Goal: Find specific page/section: Find specific page/section

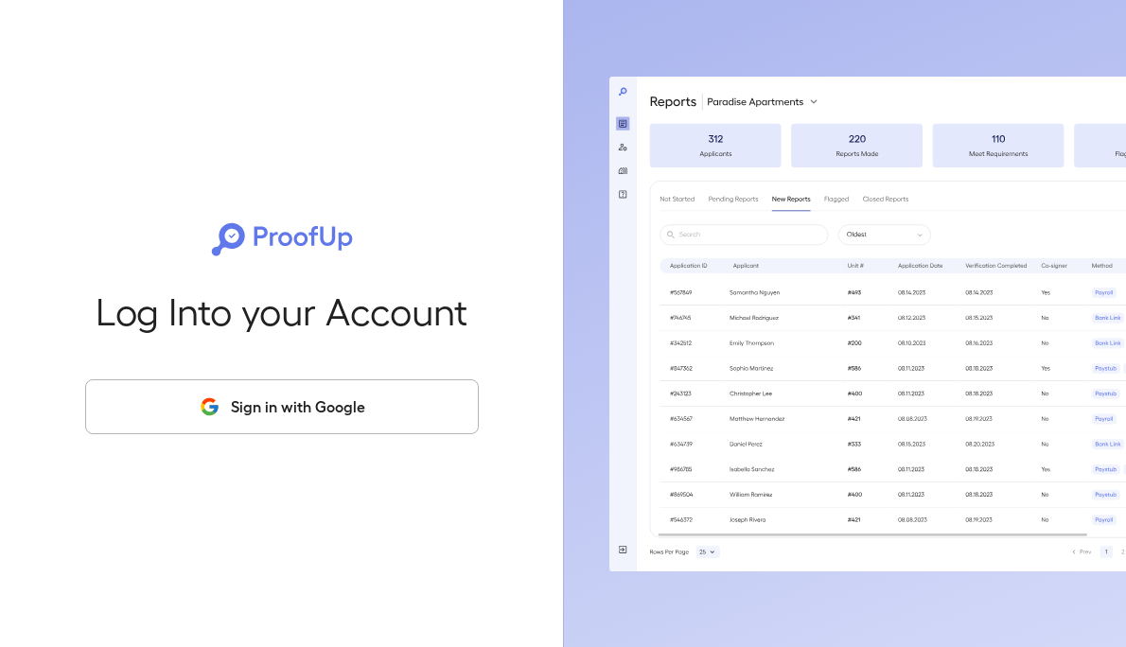
click at [286, 430] on button "Sign in with Google" at bounding box center [281, 406] width 393 height 55
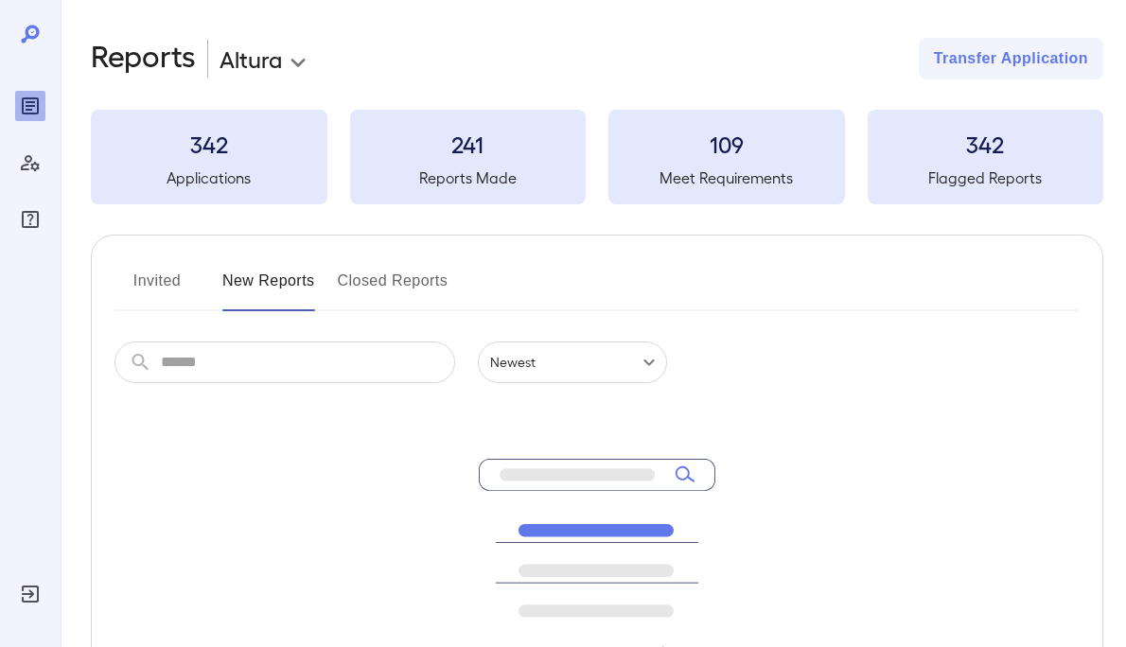
click at [169, 279] on button "Invited" at bounding box center [156, 288] width 85 height 45
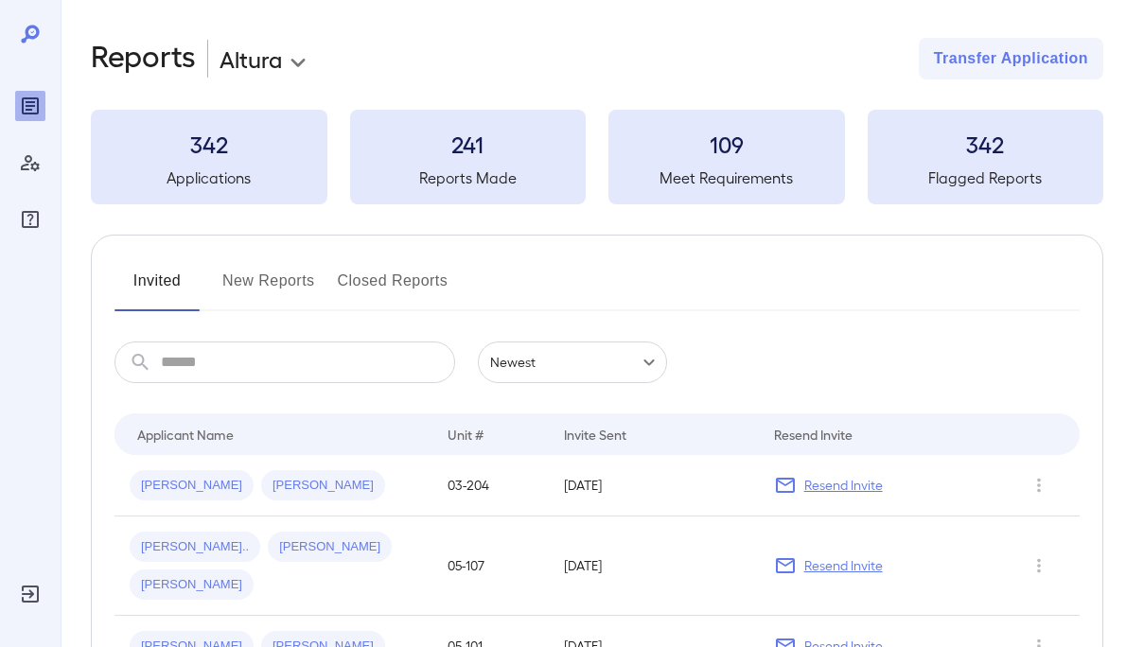
click at [250, 276] on button "New Reports" at bounding box center [268, 288] width 93 height 45
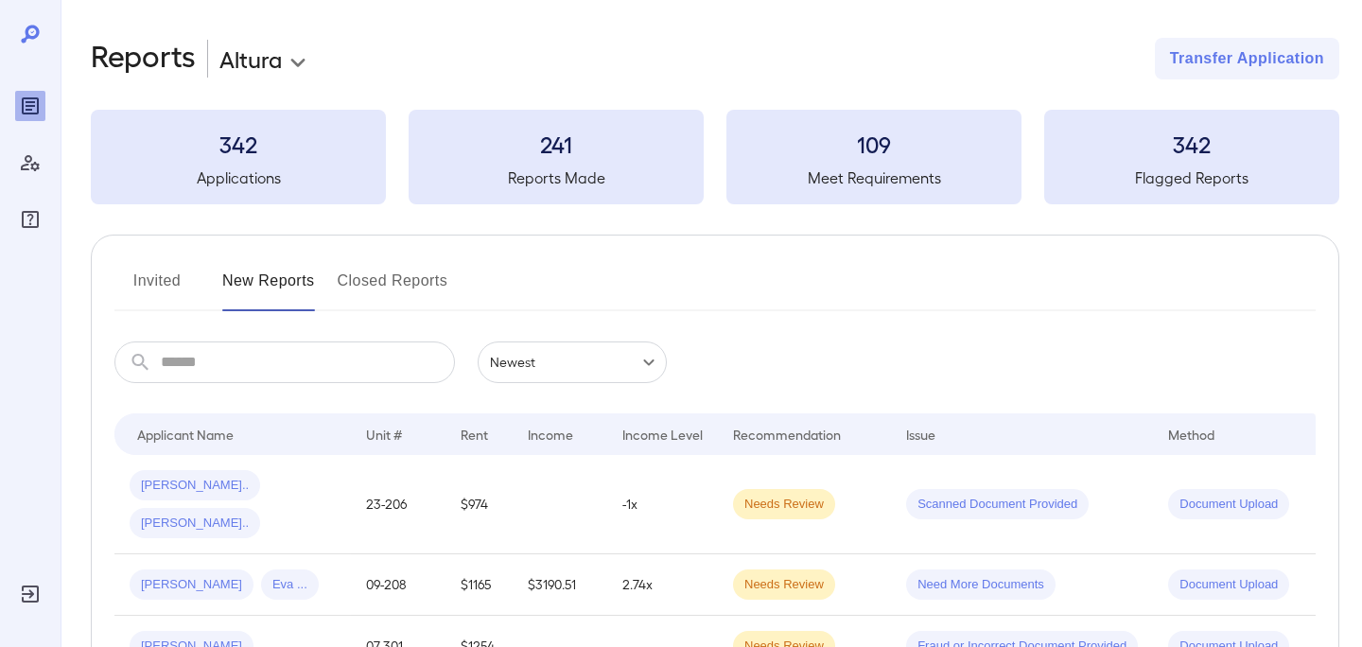
click at [347, 287] on button "Closed Reports" at bounding box center [393, 288] width 111 height 45
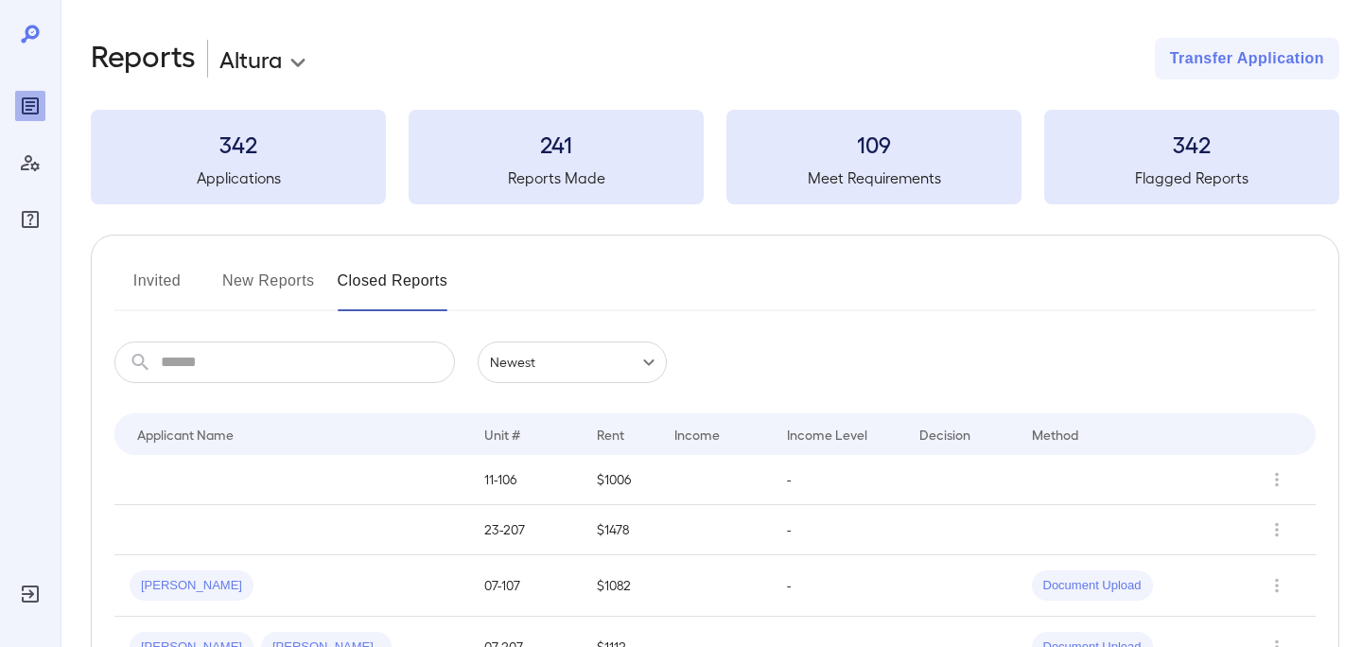
click at [262, 283] on button "New Reports" at bounding box center [268, 288] width 93 height 45
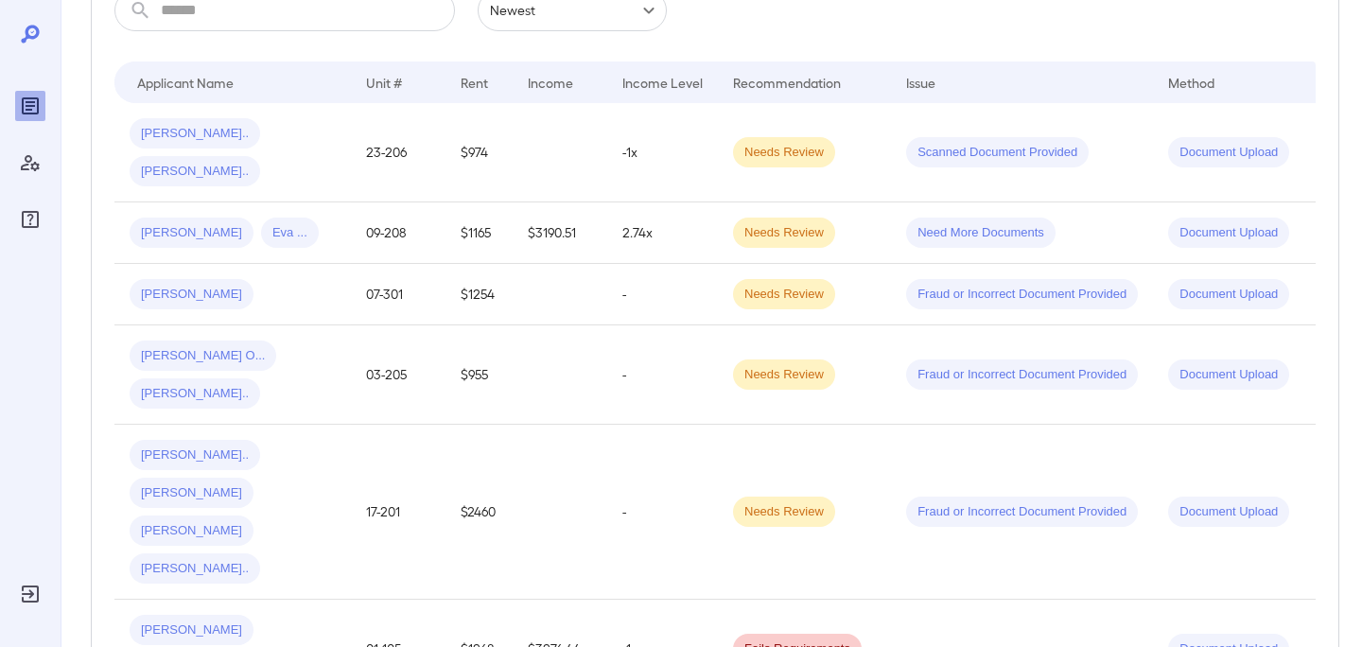
scroll to position [353, 0]
